Goal: Task Accomplishment & Management: Use online tool/utility

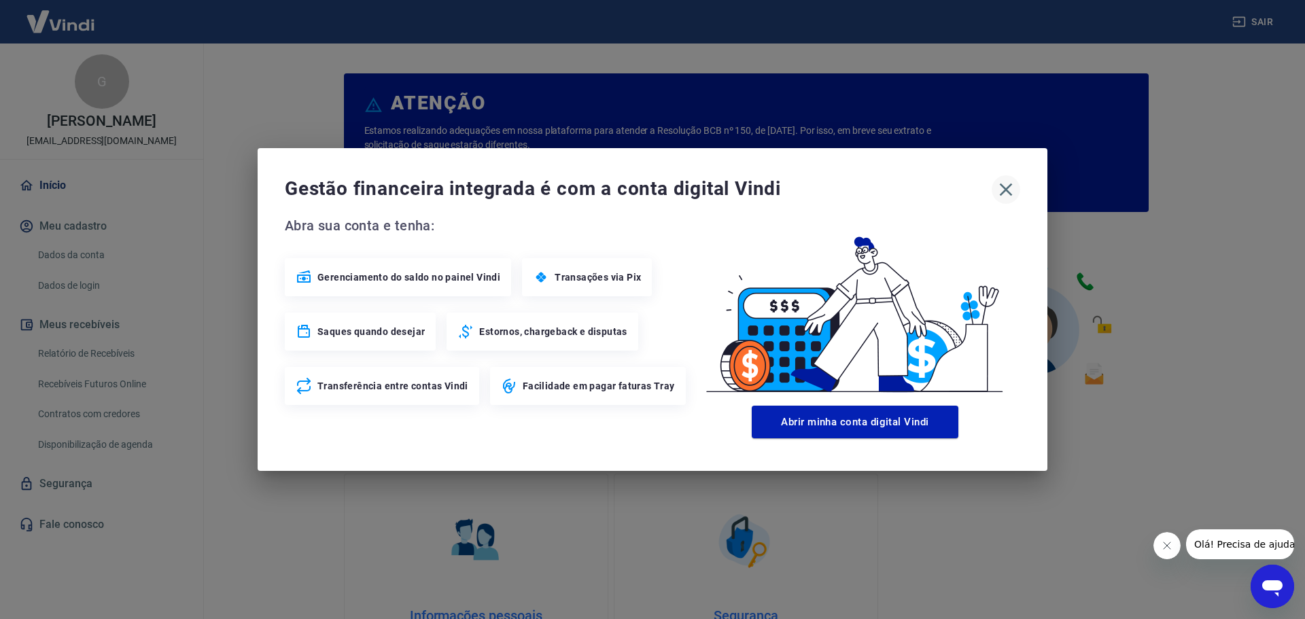
click at [1010, 188] on icon "button" at bounding box center [1006, 190] width 22 height 22
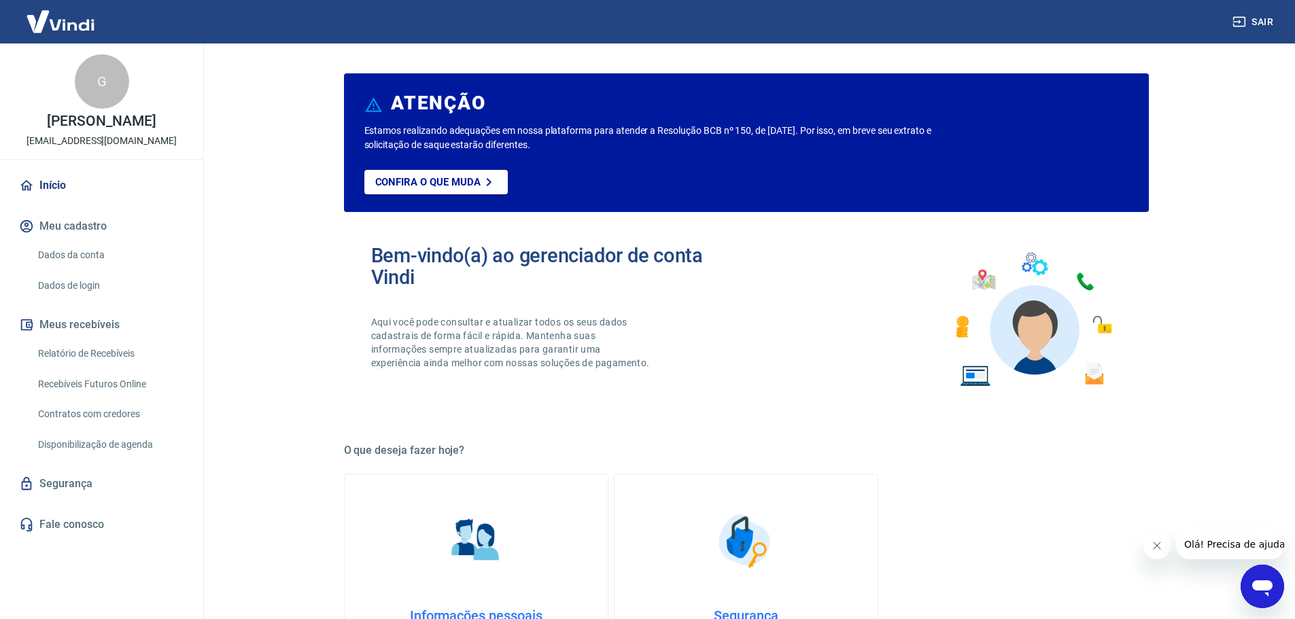
click at [89, 363] on link "Relatório de Recebíveis" at bounding box center [110, 354] width 154 height 28
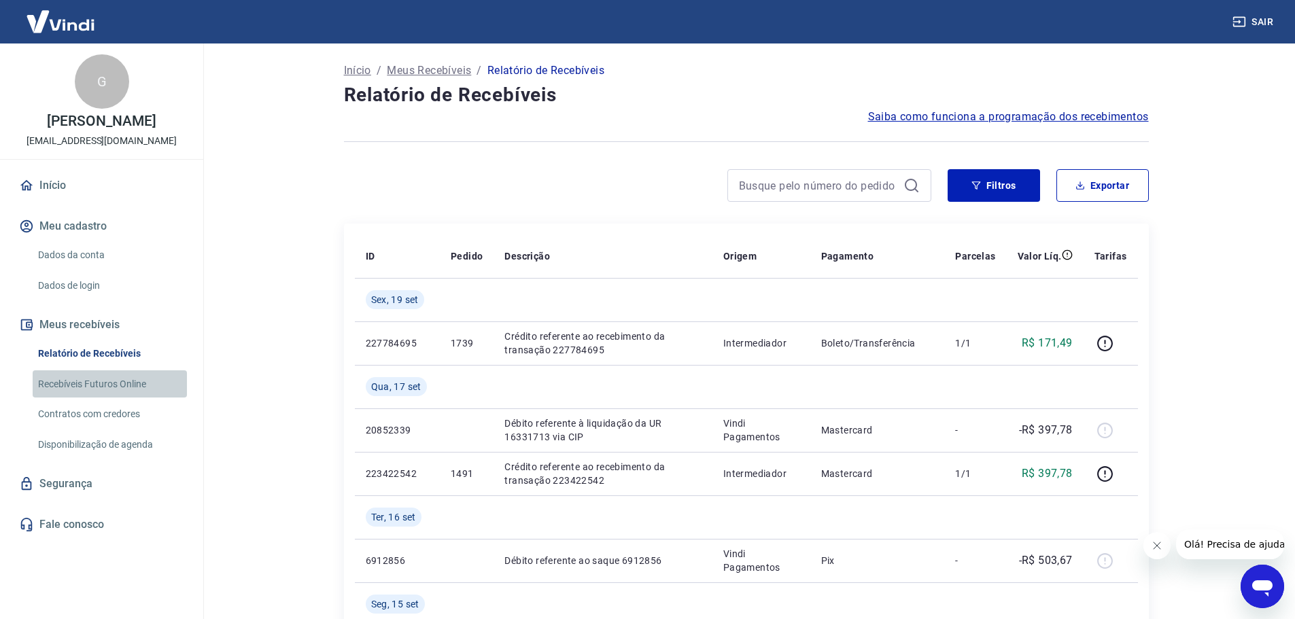
click at [126, 396] on link "Recebíveis Futuros Online" at bounding box center [110, 384] width 154 height 28
